Goal: Obtain resource: Obtain resource

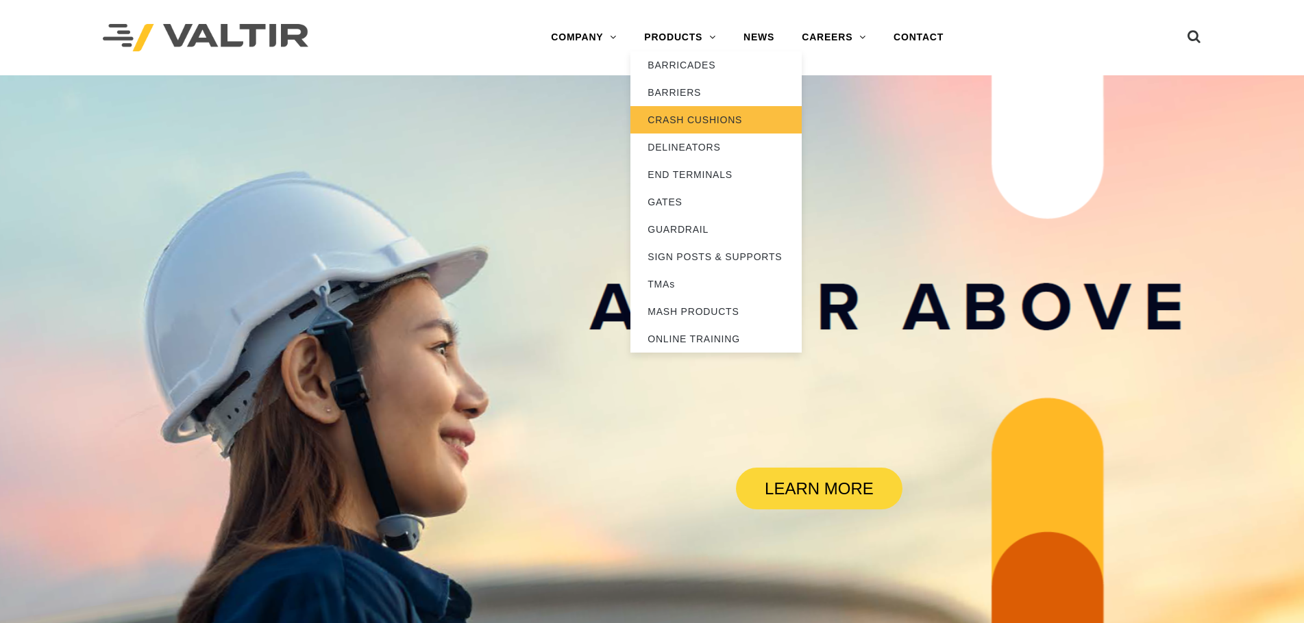
click at [693, 121] on link "CRASH CUSHIONS" at bounding box center [715, 119] width 171 height 27
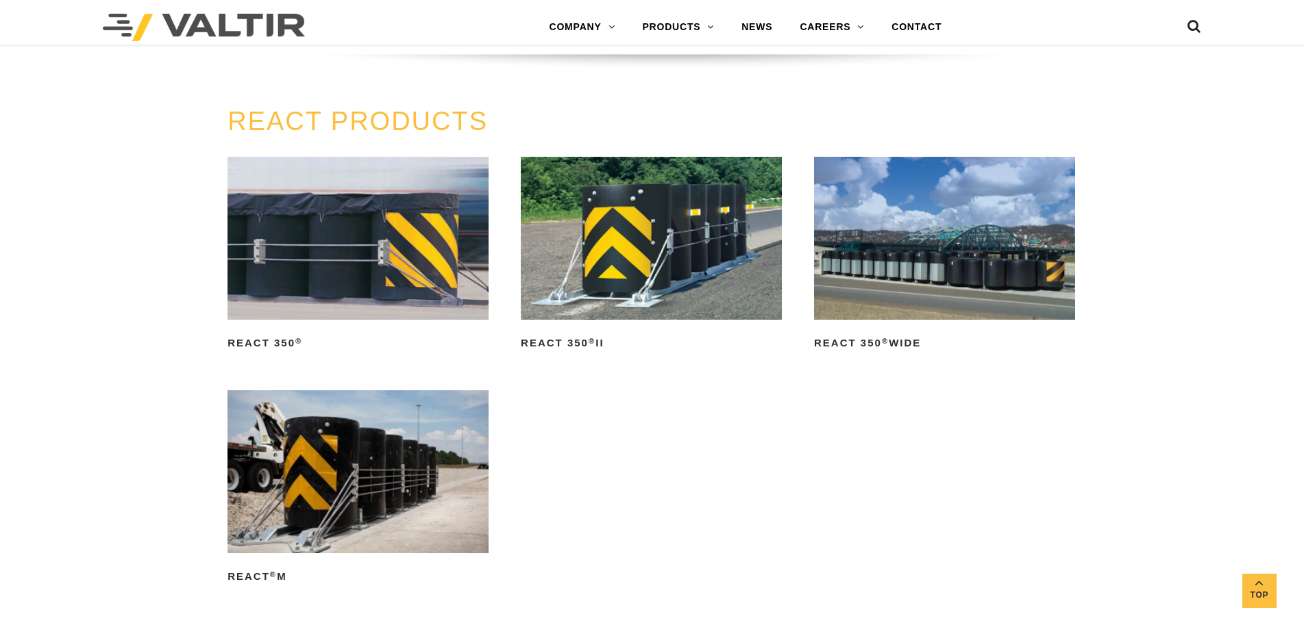
scroll to position [1781, 0]
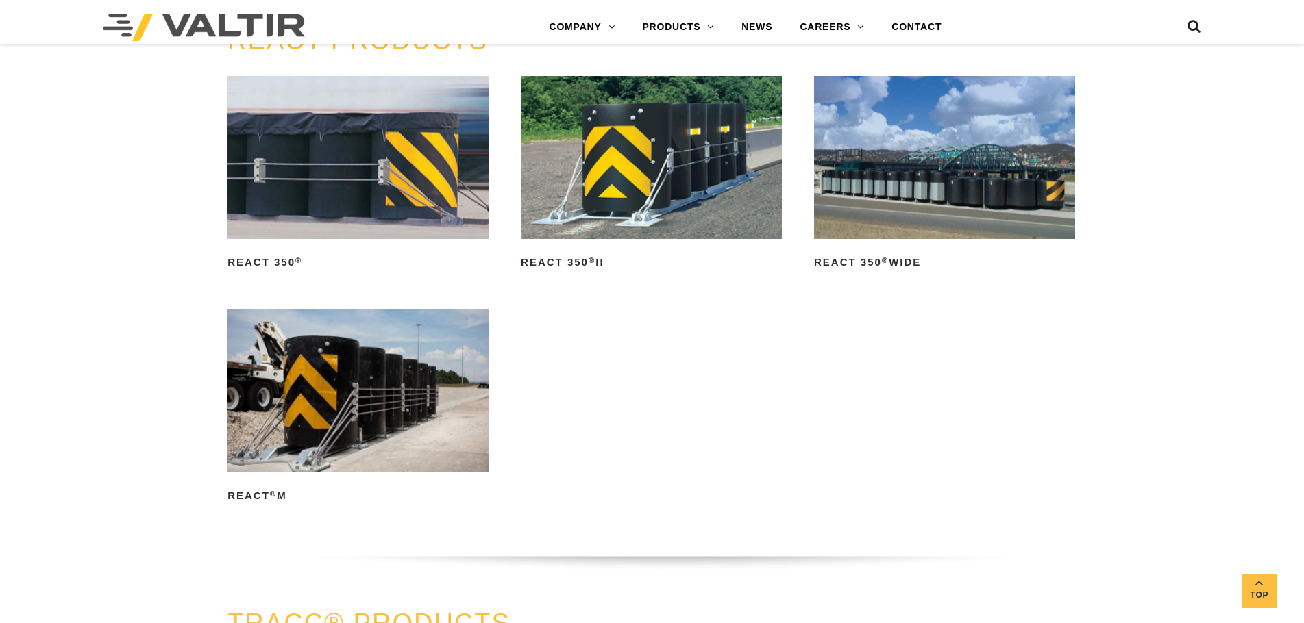
click at [663, 205] on img at bounding box center [651, 157] width 261 height 163
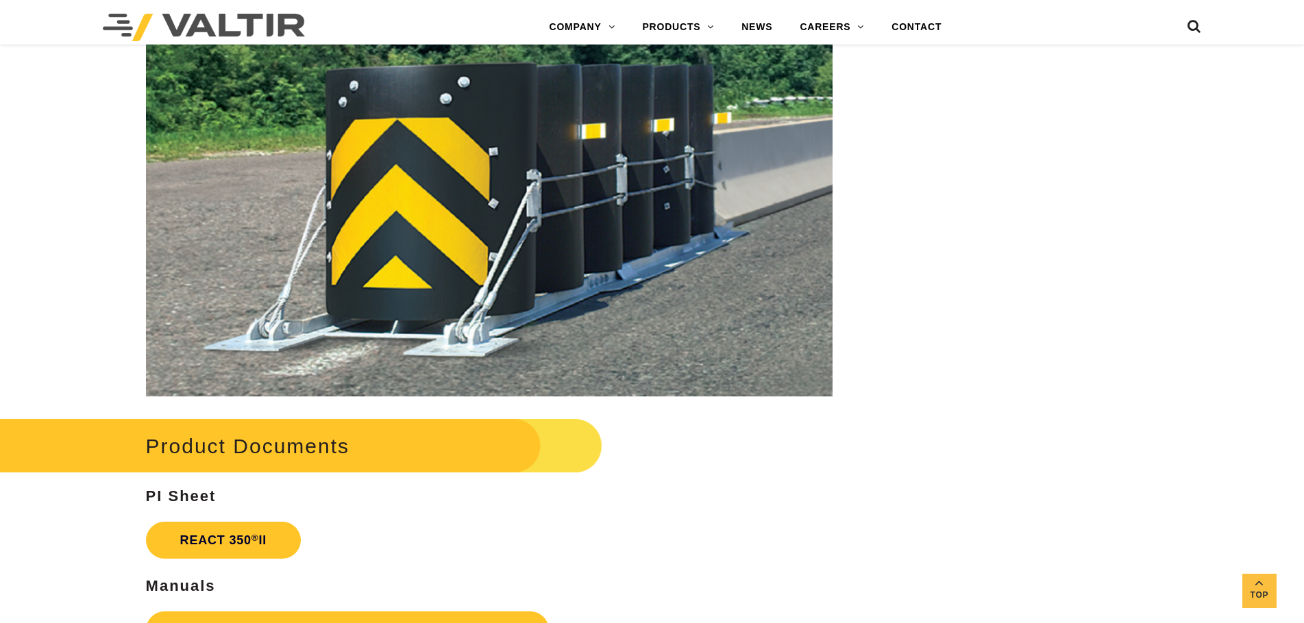
scroll to position [2329, 0]
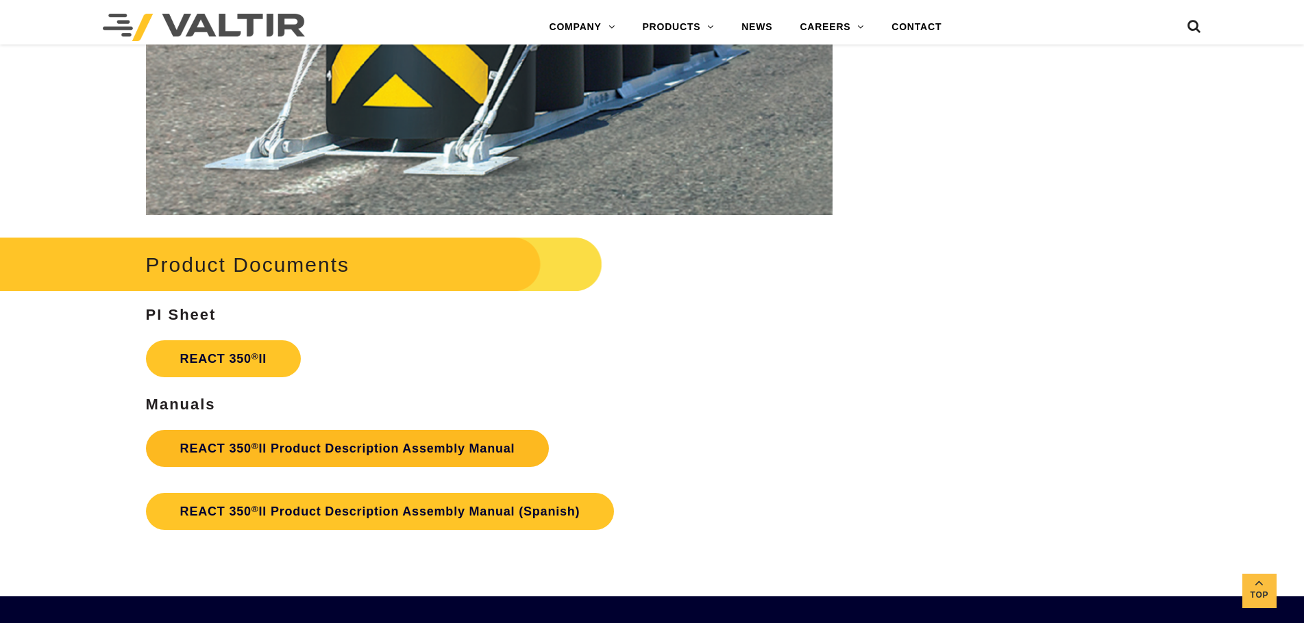
click at [299, 441] on link "REACT 350 ® II Product Description Assembly Manual" at bounding box center [348, 448] width 404 height 37
